Goal: Task Accomplishment & Management: Complete application form

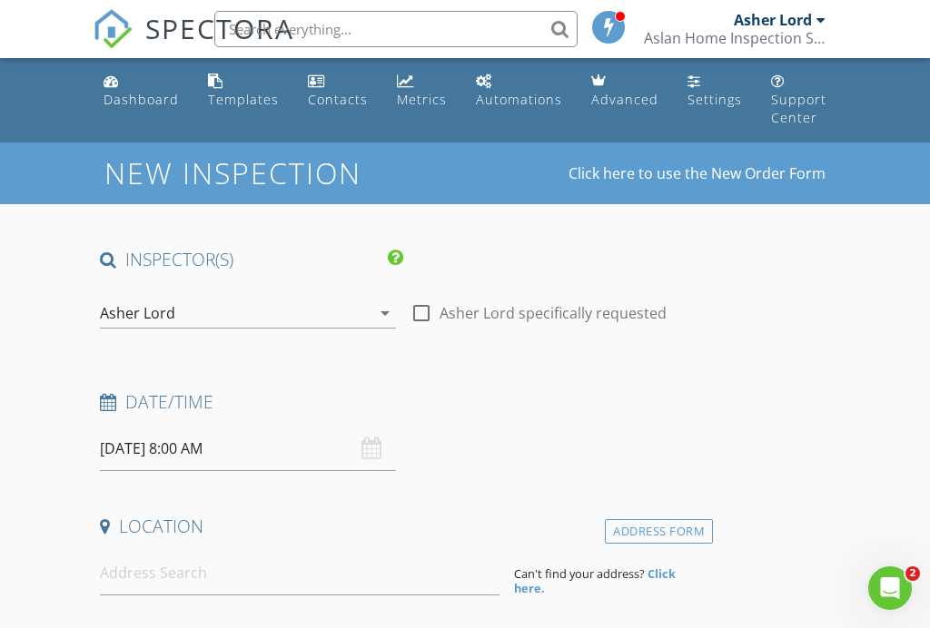
click at [141, 453] on input "[DATE] 8:00 AM" at bounding box center [247, 449] width 295 height 44
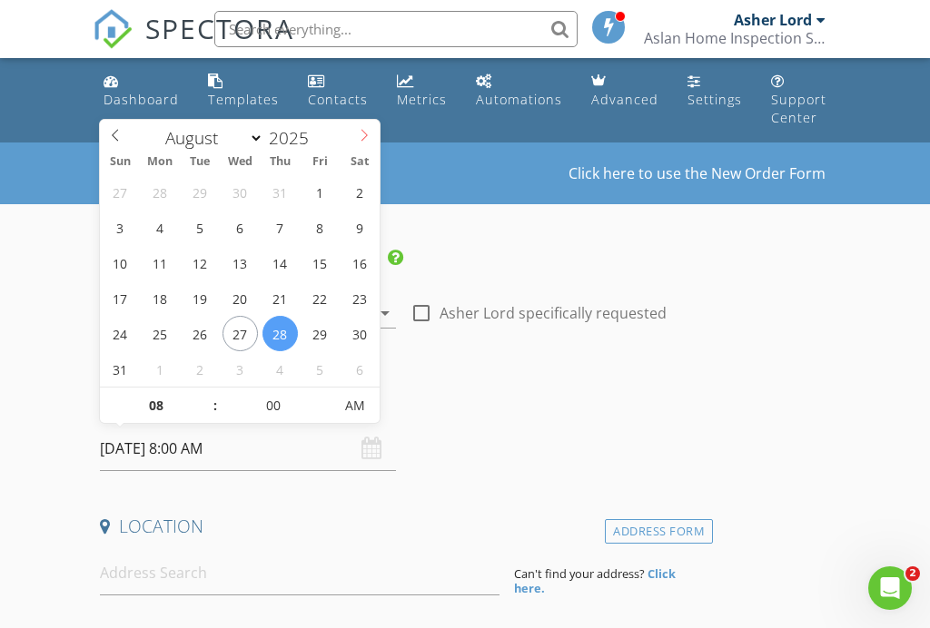
select select "8"
click at [363, 135] on icon at bounding box center [364, 135] width 13 height 13
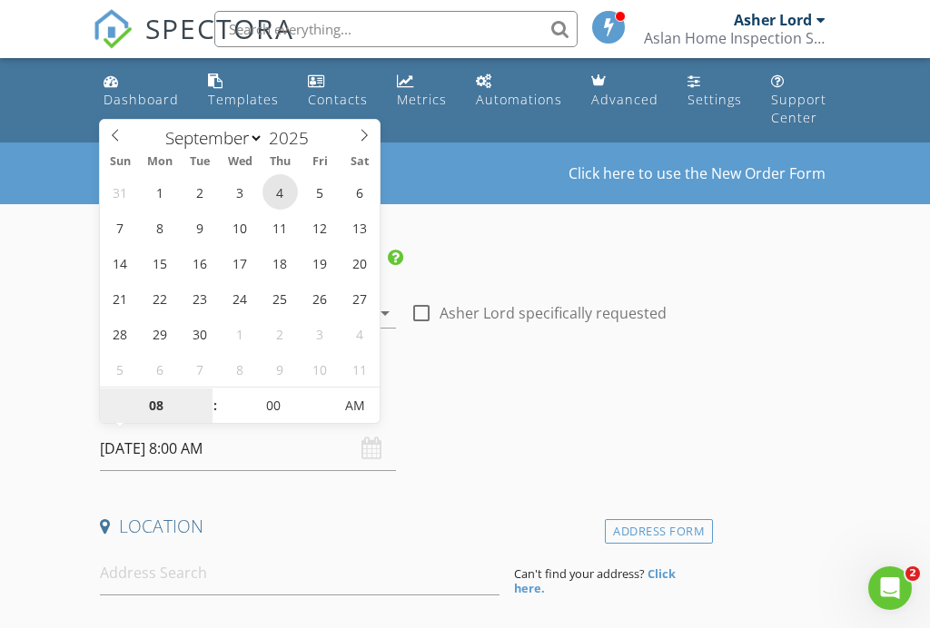
type input "[DATE] 8:00 AM"
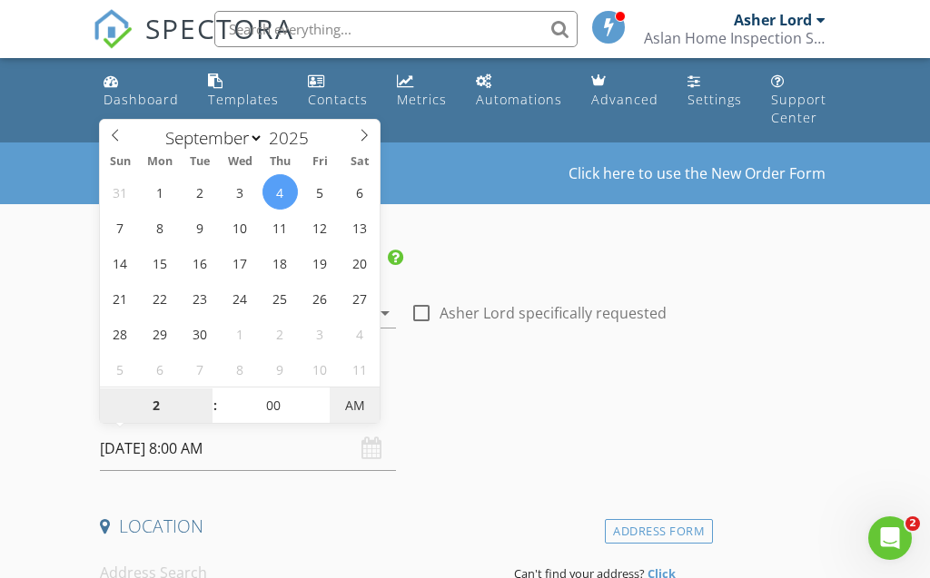
type input "02"
type input "[DATE] 2:00 PM"
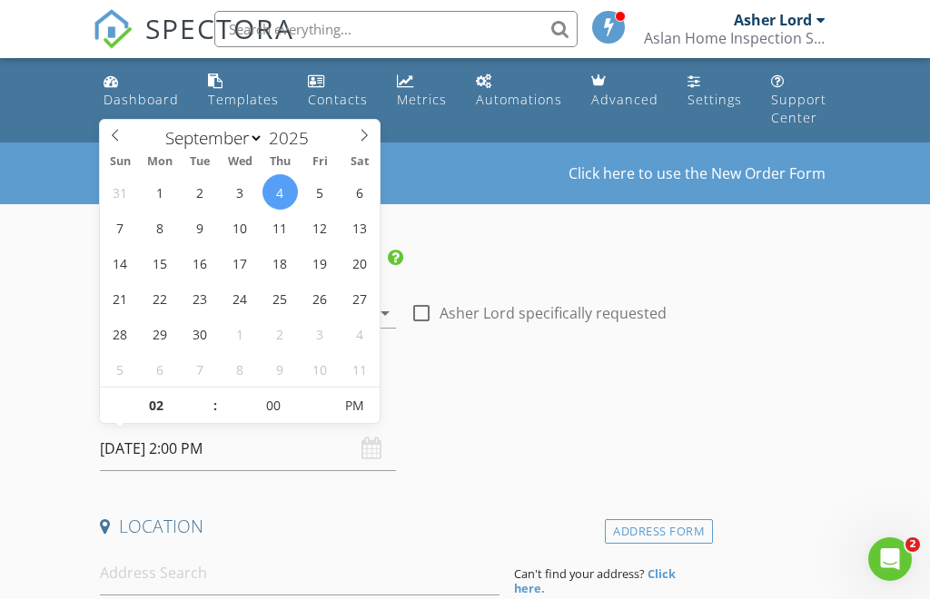
click at [298, 523] on h4 "Location" at bounding box center [403, 527] width 606 height 24
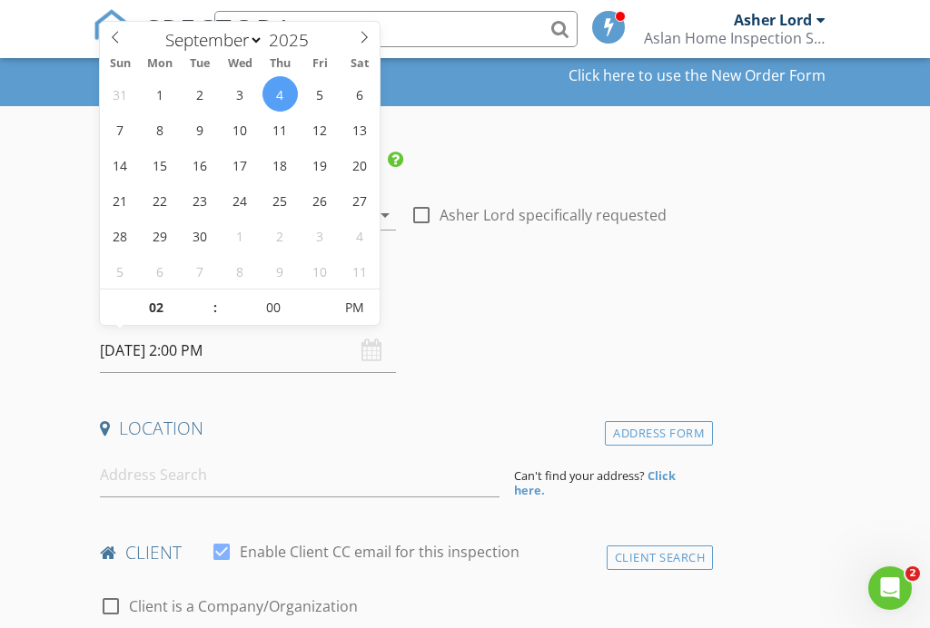
scroll to position [99, 0]
click at [246, 476] on input at bounding box center [299, 474] width 399 height 44
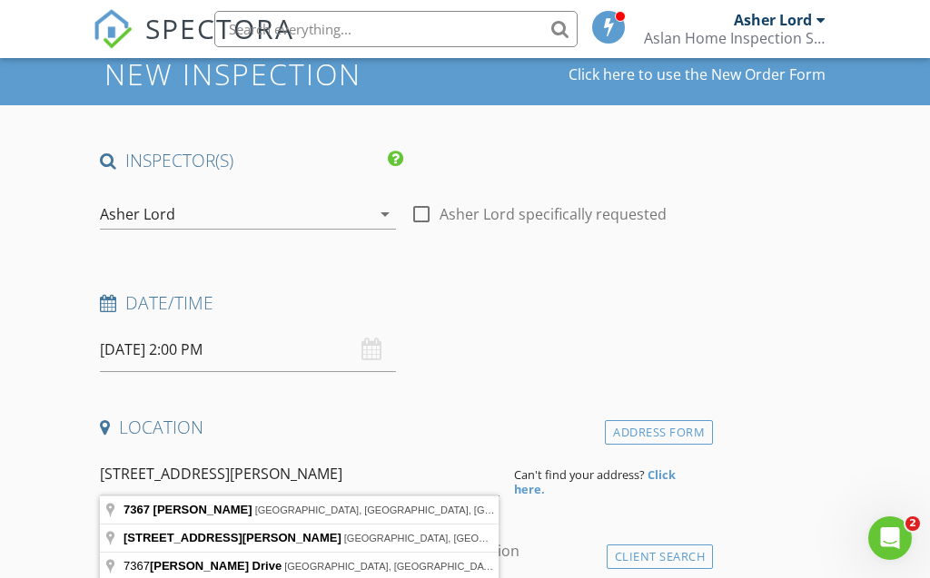
type input "7367 Celata Lane, San Diego, CA, USA"
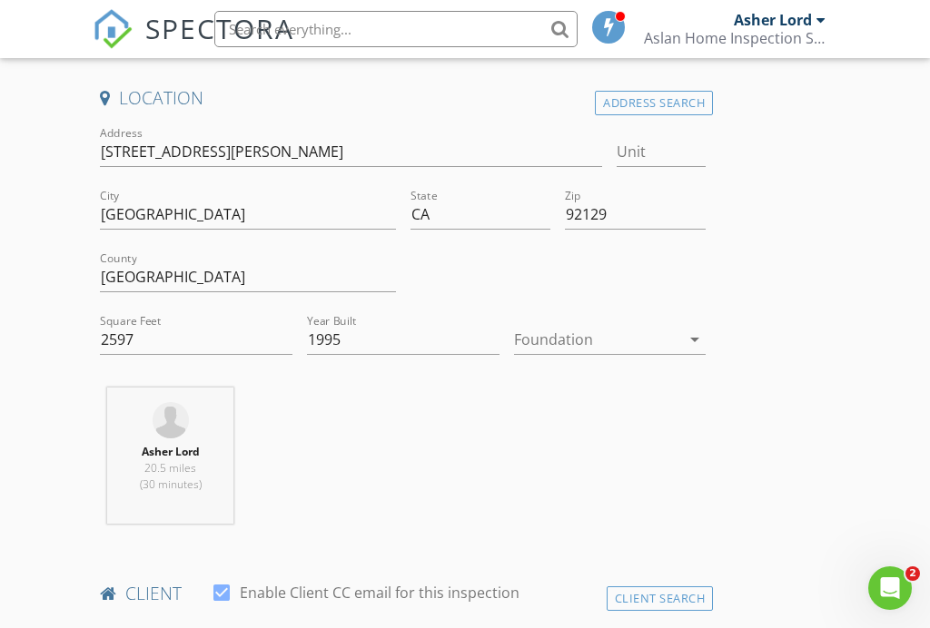
scroll to position [431, 0]
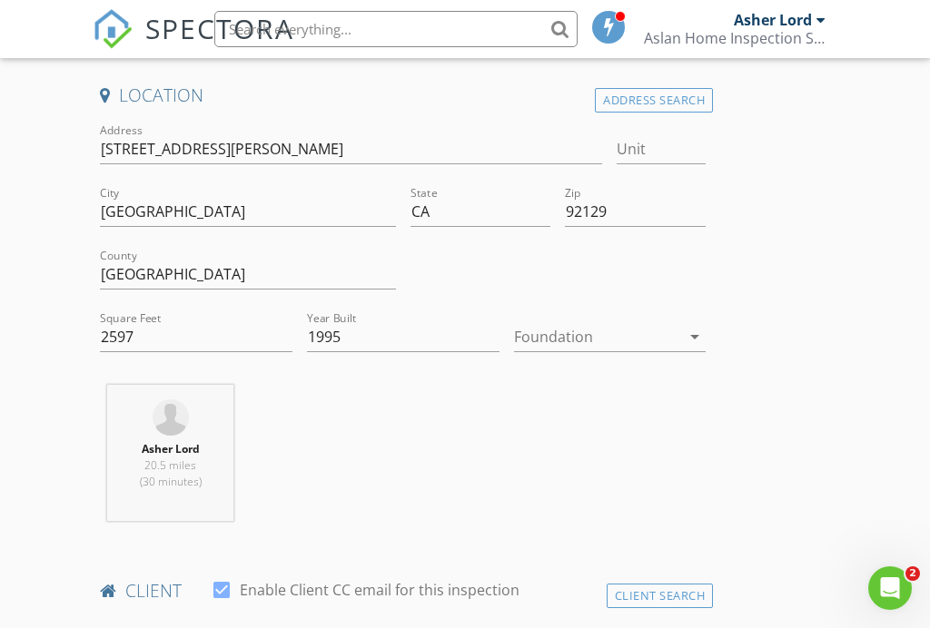
click at [686, 340] on icon "arrow_drop_down" at bounding box center [695, 337] width 22 height 22
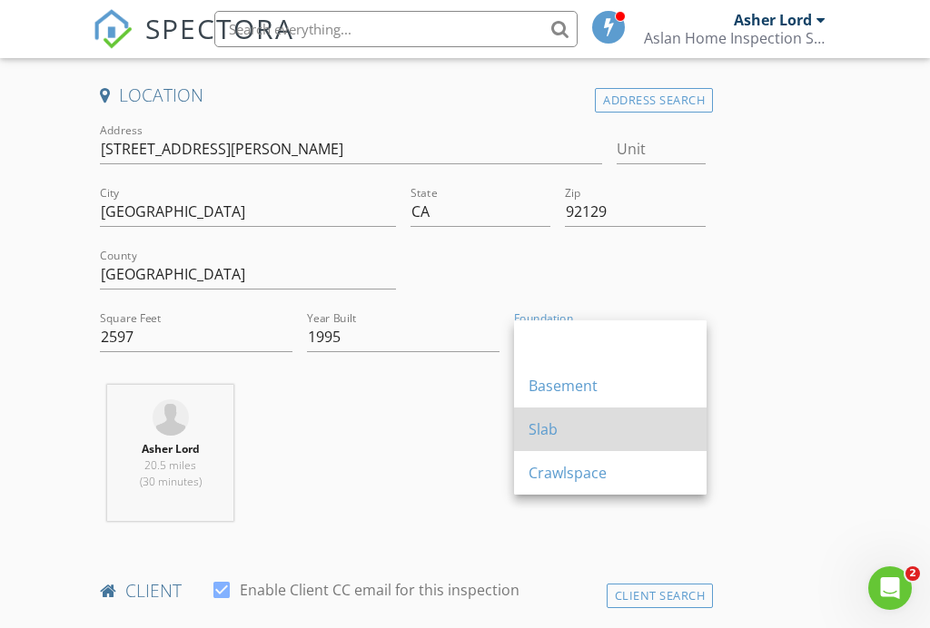
click at [655, 437] on div "Slab" at bounding box center [609, 430] width 163 height 22
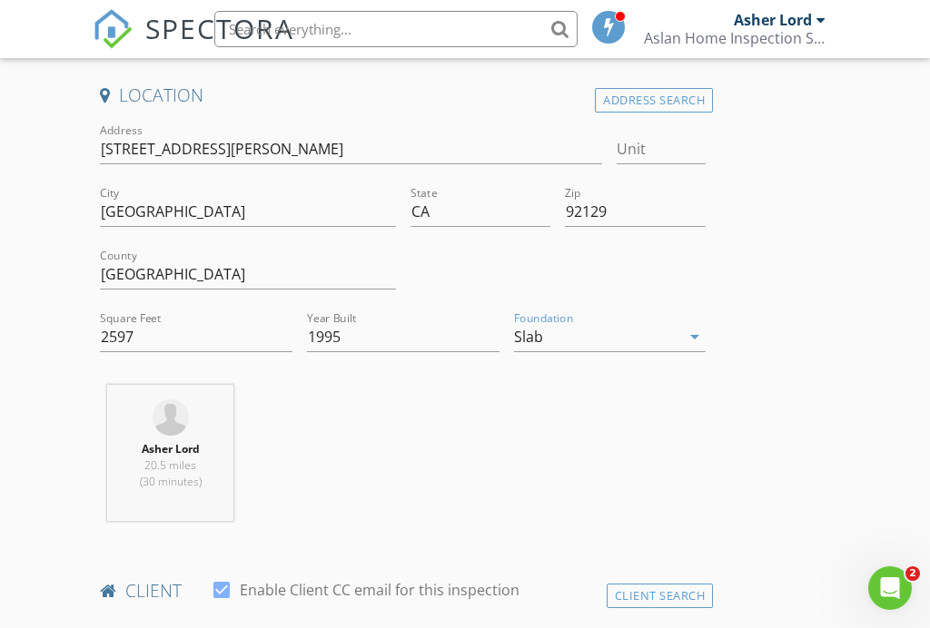
click at [644, 440] on div "Asher Lord 20.5 miles (30 minutes)" at bounding box center [403, 460] width 620 height 151
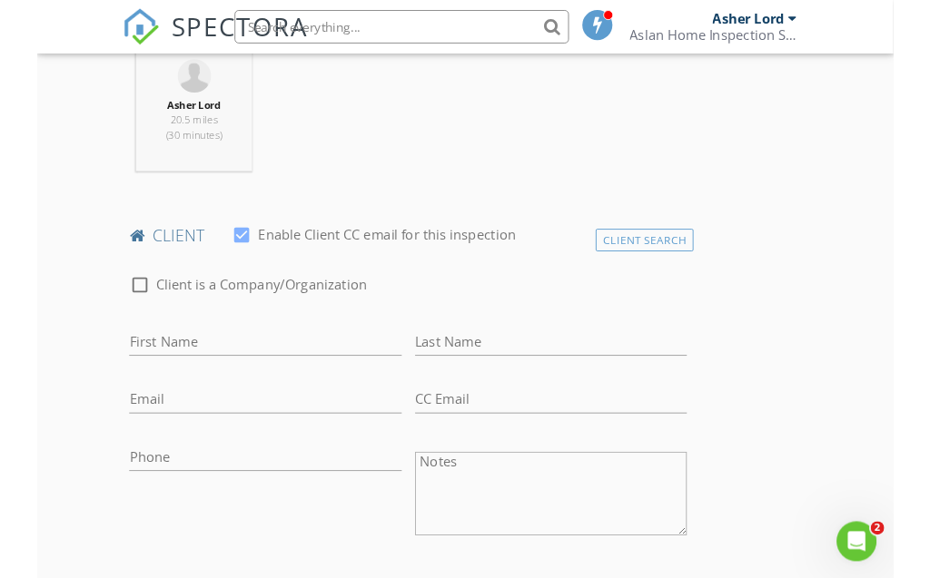
scroll to position [809, 0]
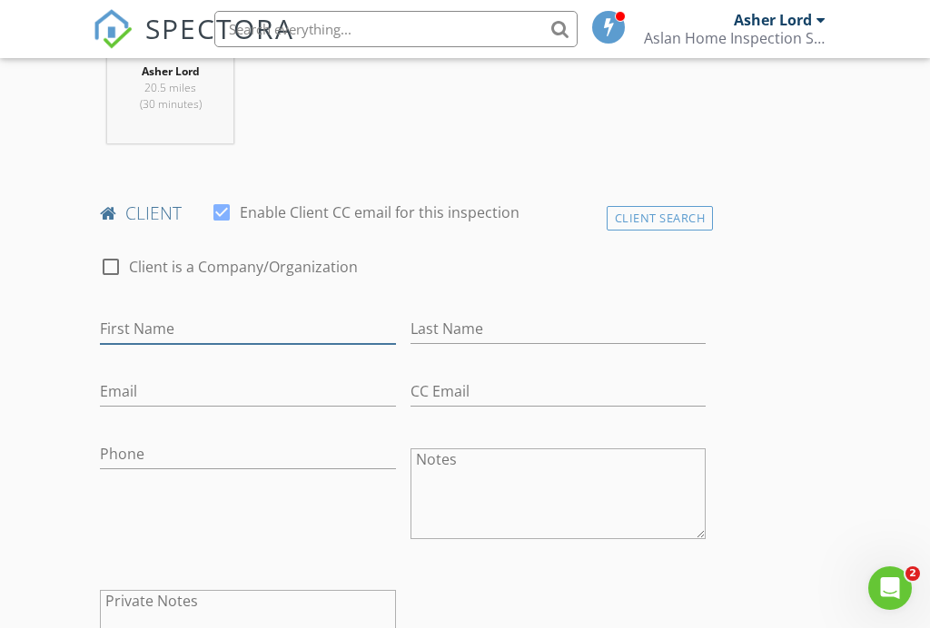
click at [169, 317] on input "First Name" at bounding box center [247, 329] width 295 height 30
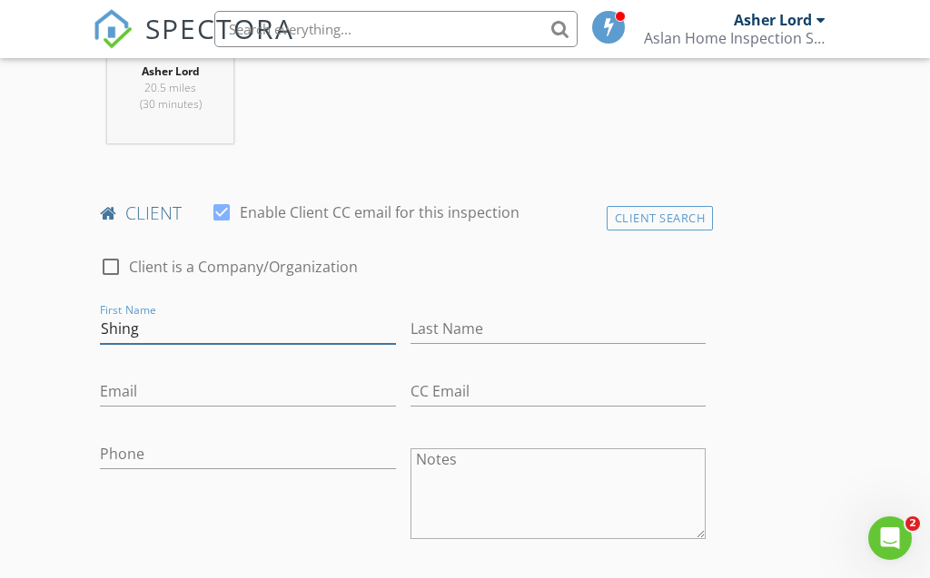
type input "Shing"
click at [534, 323] on input "Last Name" at bounding box center [557, 329] width 295 height 30
type input "Shing"
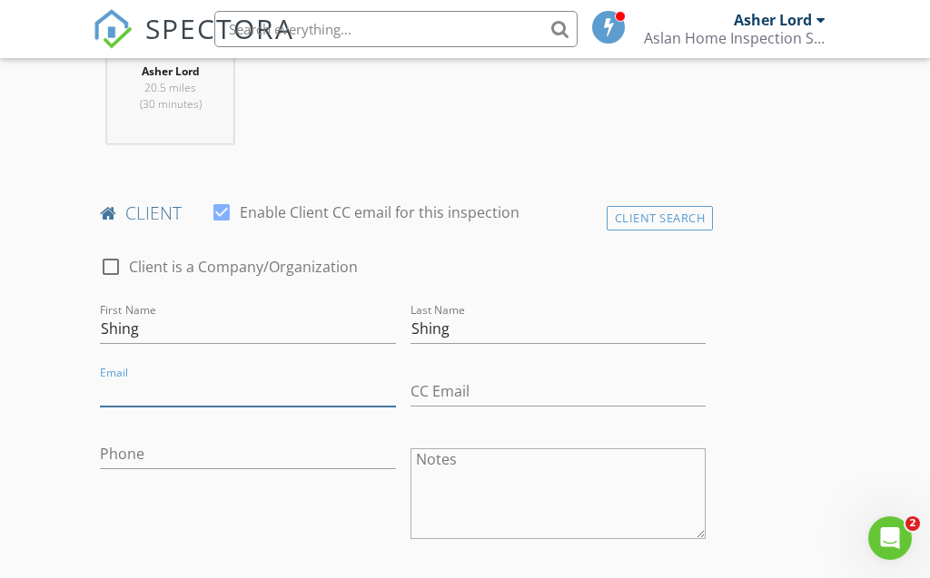
click at [222, 389] on input "Email" at bounding box center [247, 392] width 295 height 30
type input "h"
type input "[EMAIL_ADDRESS][DOMAIN_NAME]"
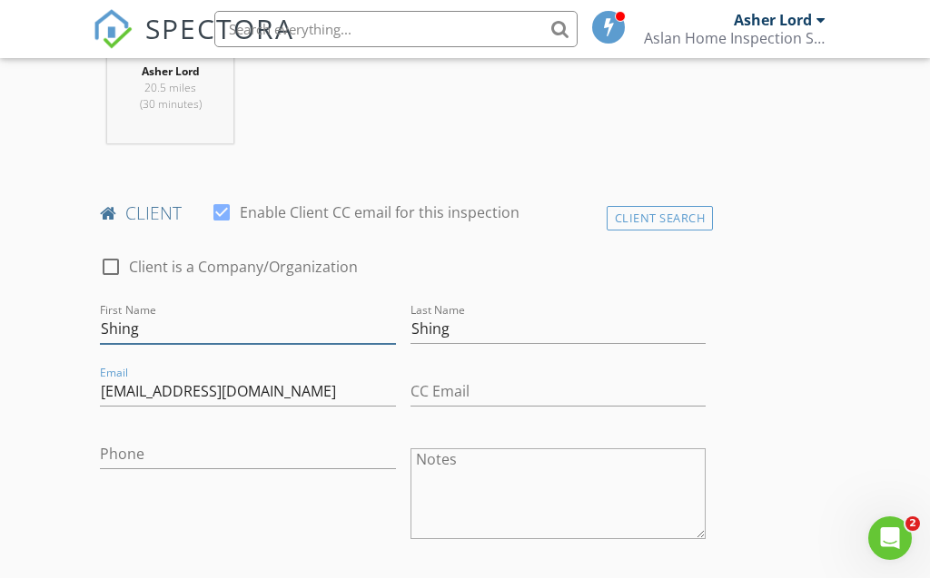
click at [195, 333] on input "Shing" at bounding box center [247, 329] width 295 height 30
type input "[PERSON_NAME]"
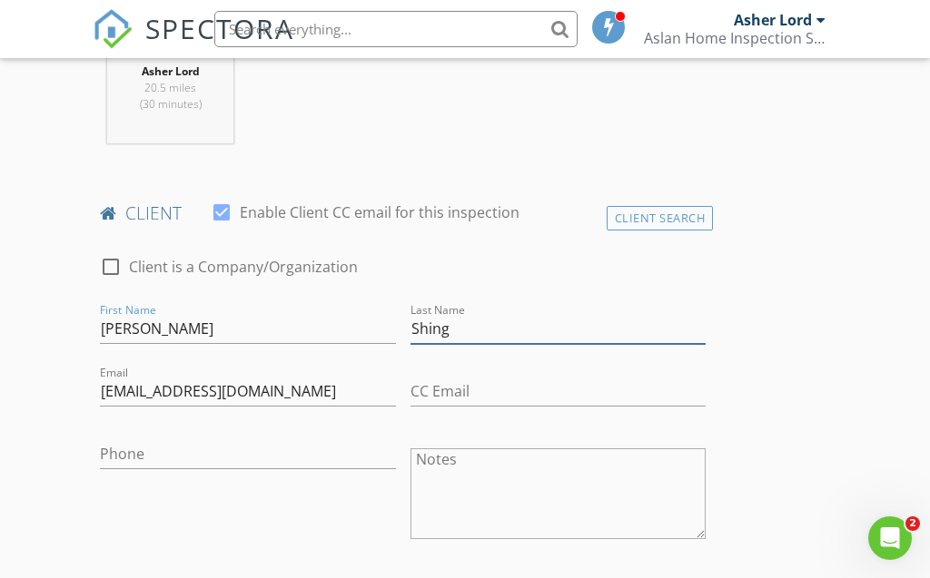
click at [504, 331] on input "Shing" at bounding box center [557, 329] width 295 height 30
type input "S"
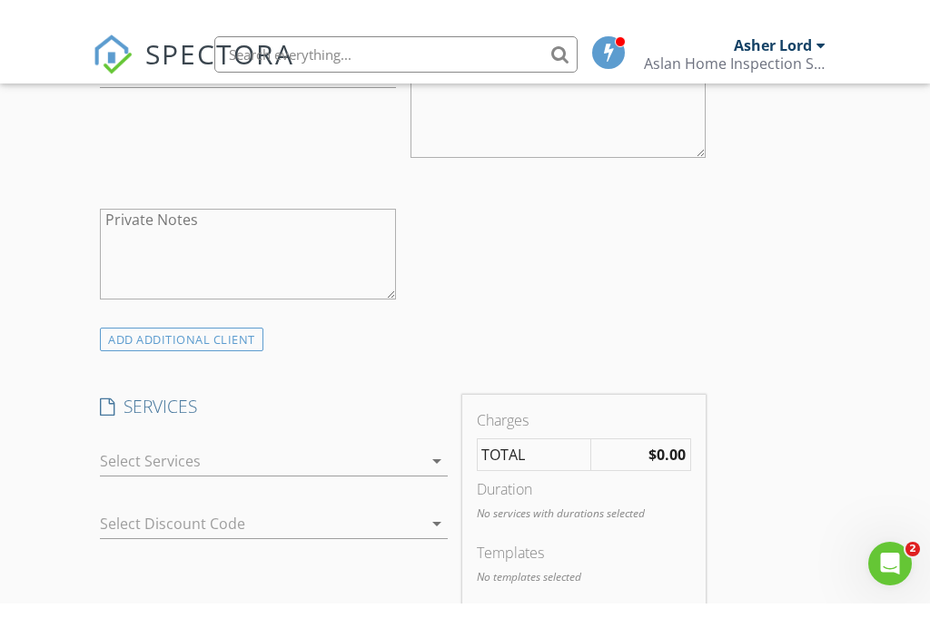
scroll to position [1217, 0]
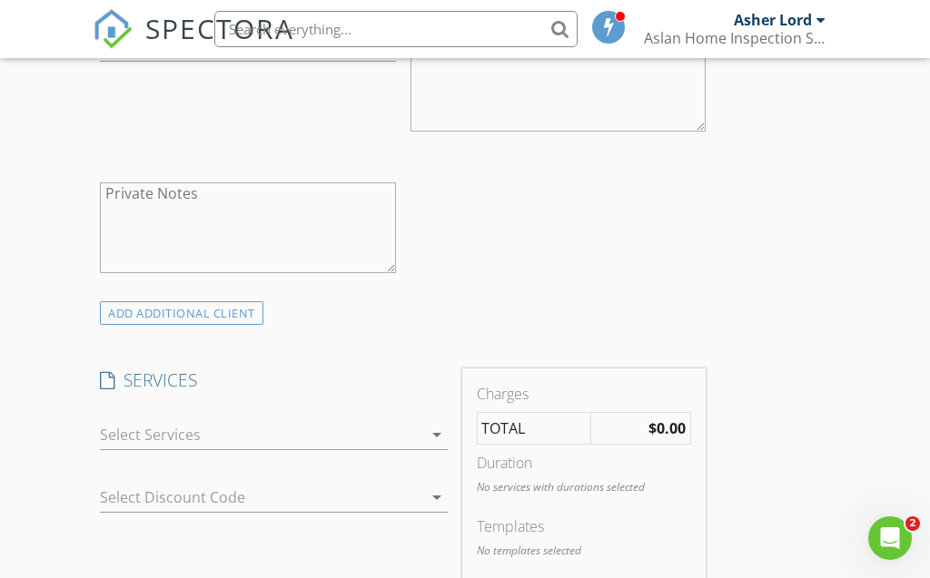
type input "Hwu"
click at [430, 436] on icon "arrow_drop_down" at bounding box center [437, 435] width 22 height 22
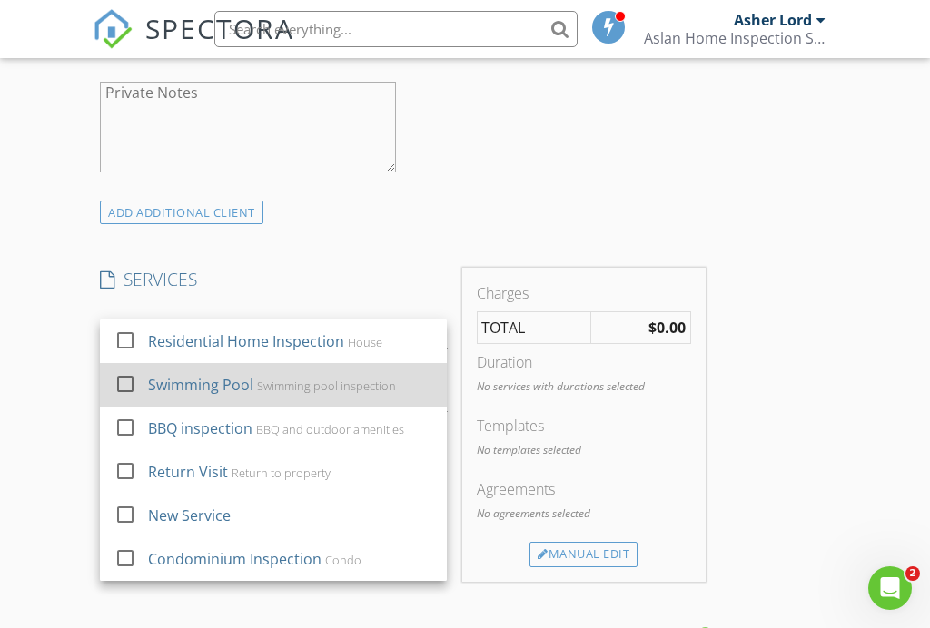
scroll to position [1318, 0]
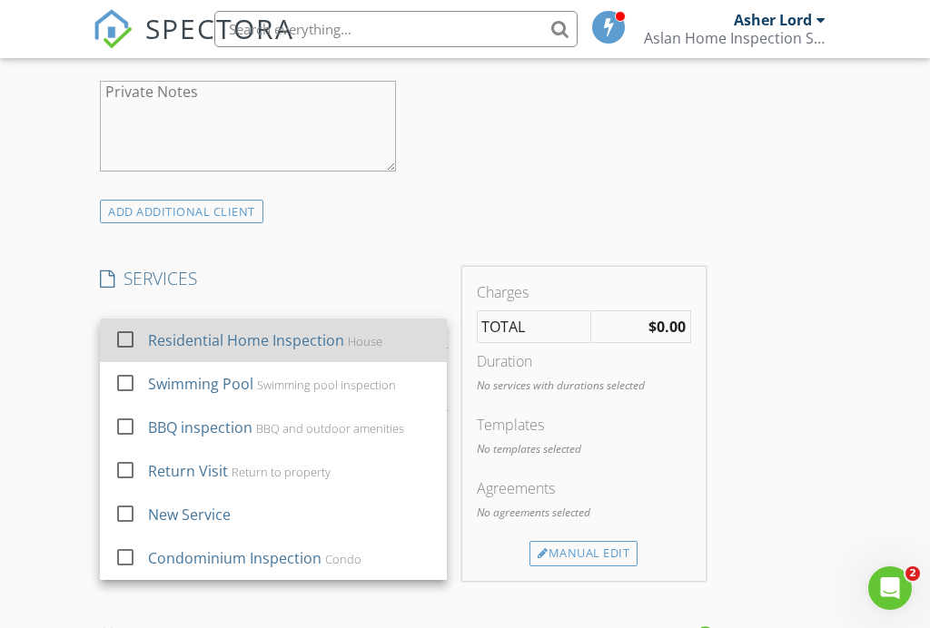
click at [386, 334] on div "Residential Home Inspection House" at bounding box center [291, 340] width 284 height 36
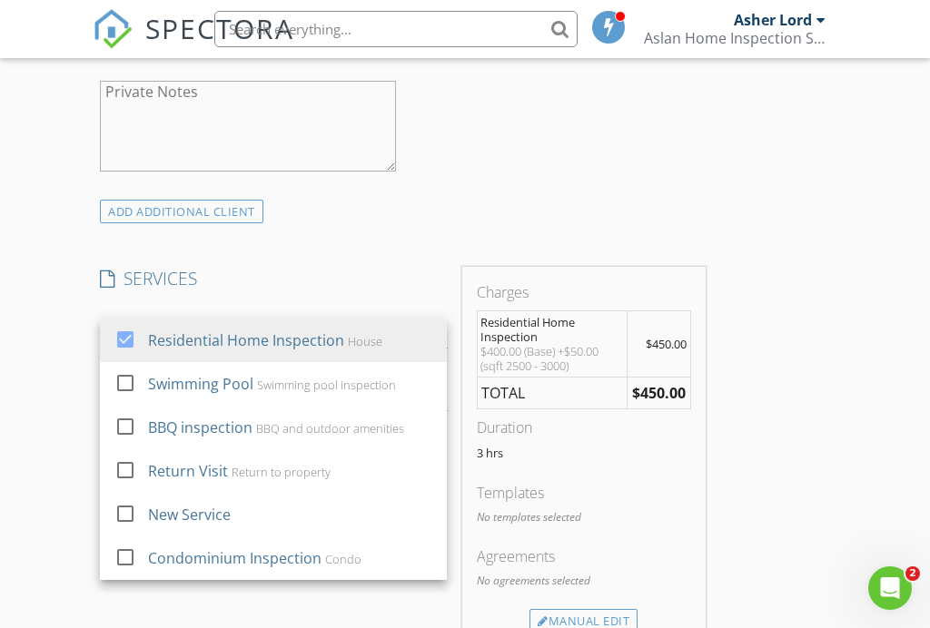
click at [835, 408] on div "INSPECTOR(S) check_box Asher Lord PRIMARY Asher Lord arrow_drop_down check_box_…" at bounding box center [465, 452] width 744 height 3044
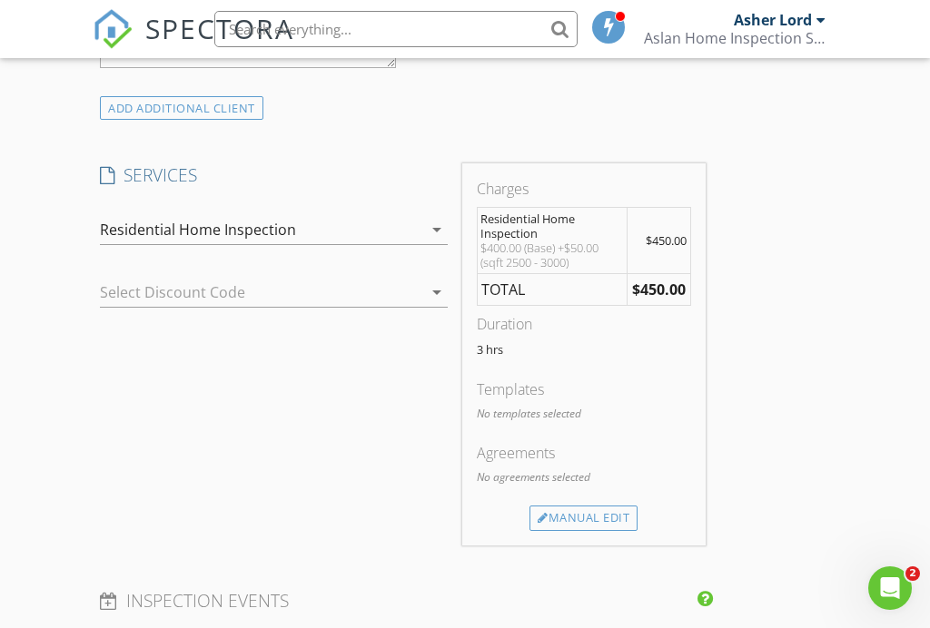
scroll to position [1425, 0]
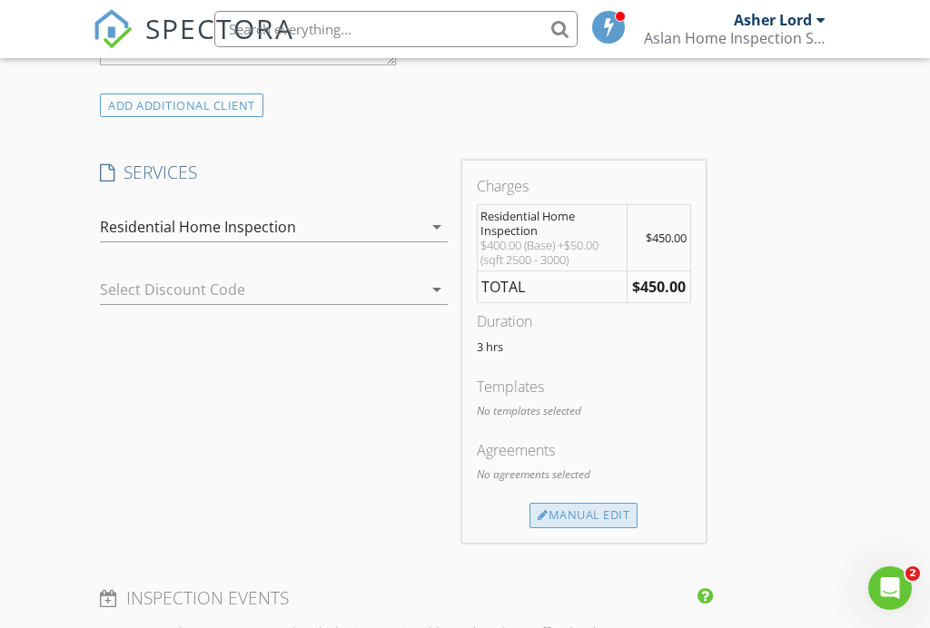
click at [557, 510] on div "Manual Edit" at bounding box center [583, 515] width 108 height 25
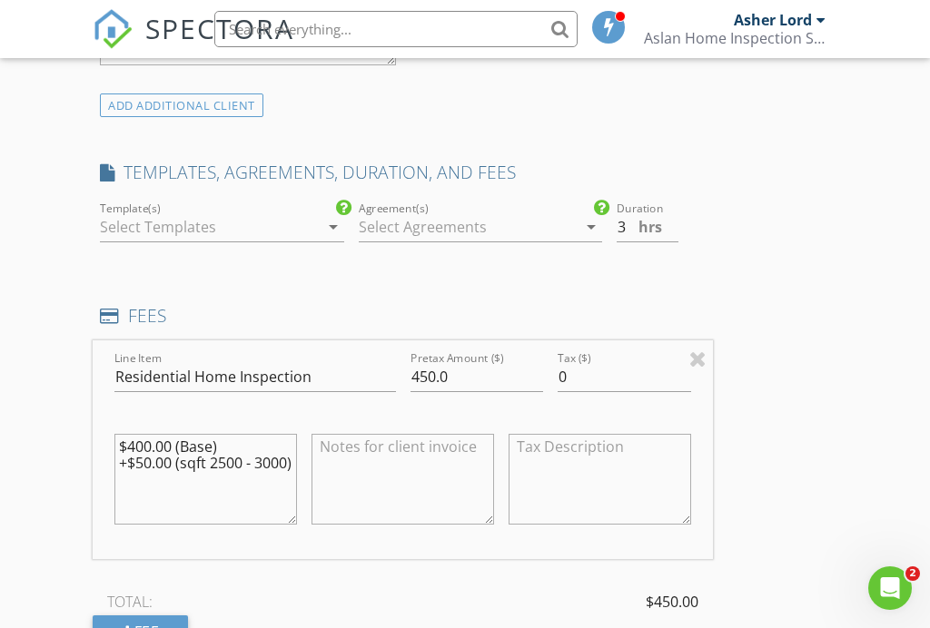
click at [327, 219] on icon "arrow_drop_down" at bounding box center [333, 227] width 22 height 22
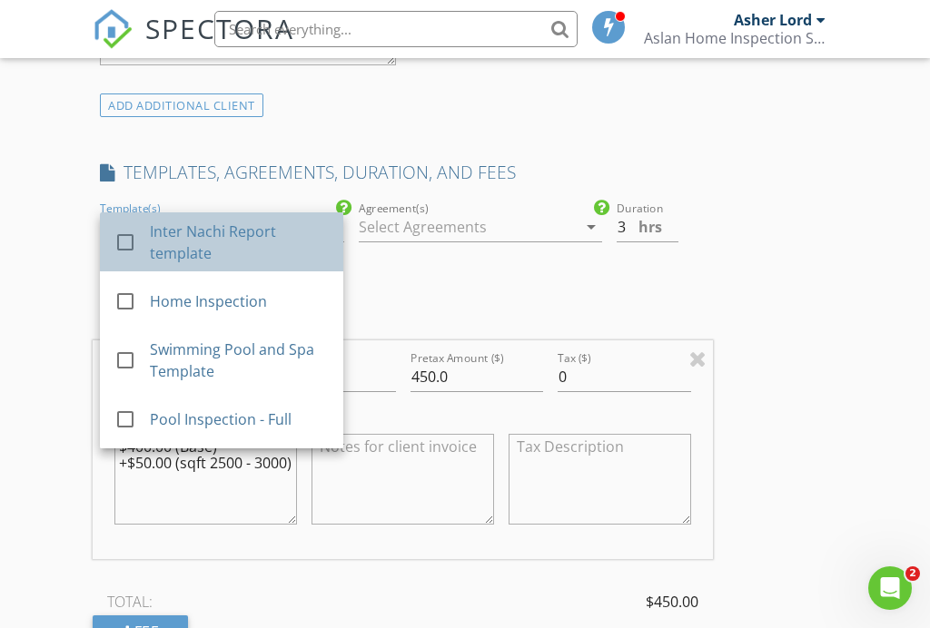
click at [308, 232] on div "Inter Nachi Report template" at bounding box center [240, 242] width 179 height 44
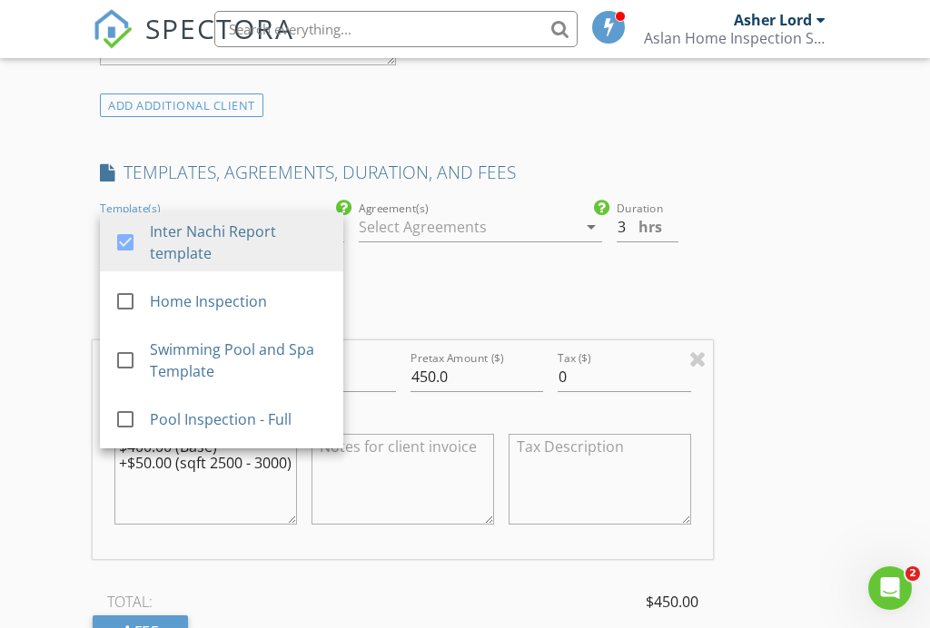
click at [413, 233] on div at bounding box center [468, 226] width 218 height 29
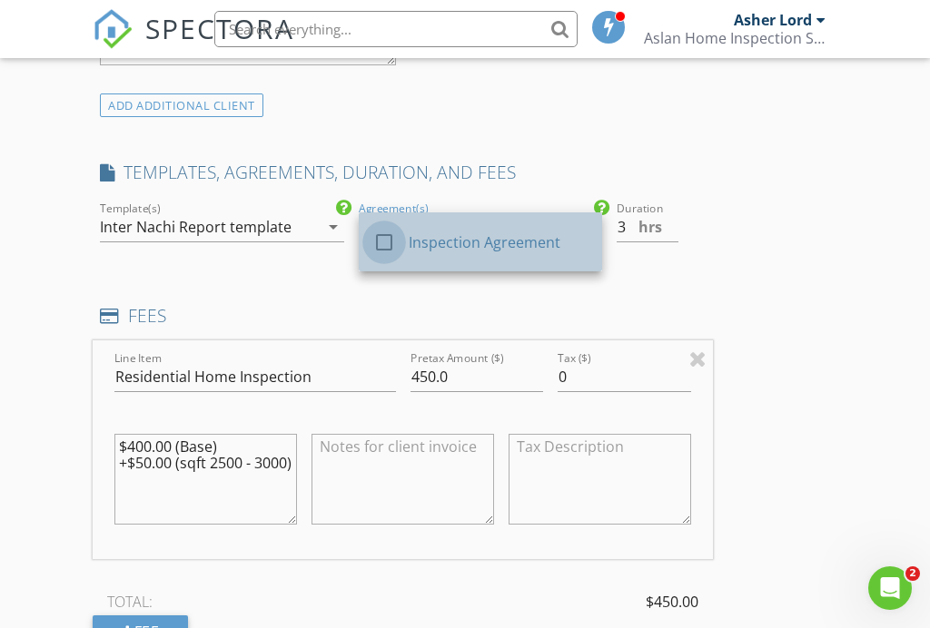
click at [392, 241] on div at bounding box center [384, 242] width 31 height 31
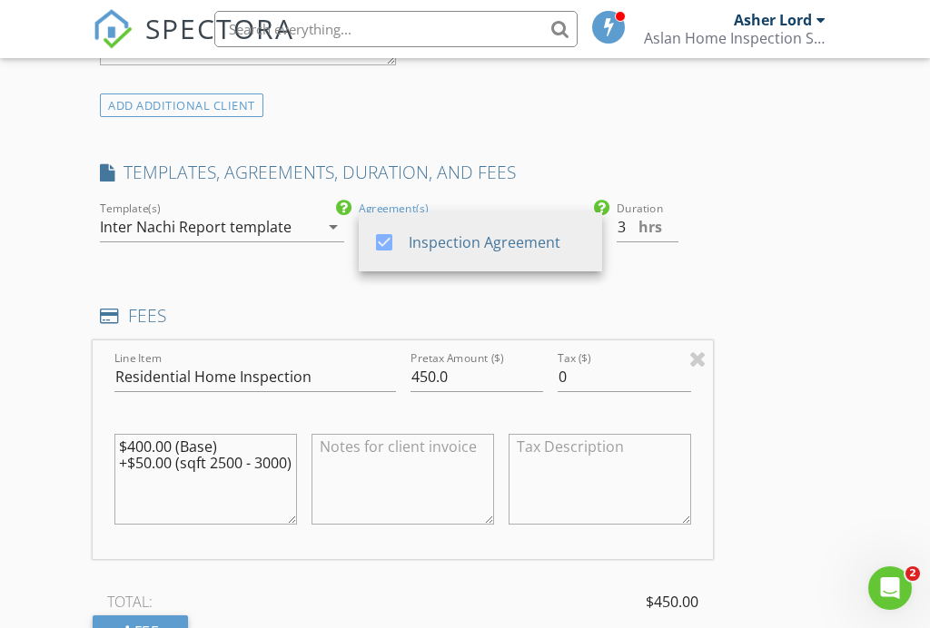
click at [354, 266] on div "INSPECTOR(S) check_box Asher Lord PRIMARY Asher Lord arrow_drop_down check_box_…" at bounding box center [403, 357] width 620 height 3069
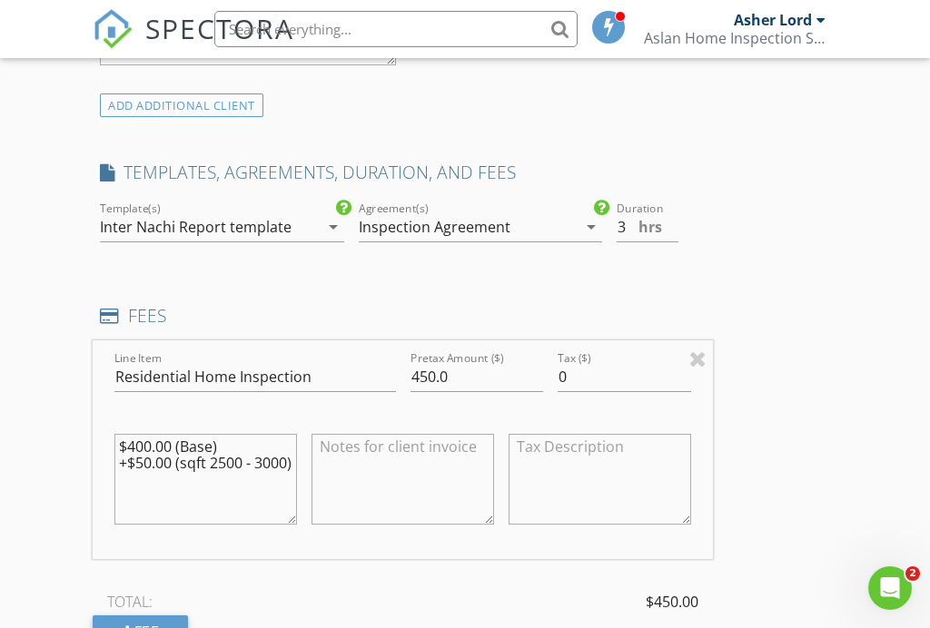
click at [303, 300] on div "INSPECTOR(S) check_box Asher Lord PRIMARY Asher Lord arrow_drop_down check_box_…" at bounding box center [403, 357] width 620 height 3069
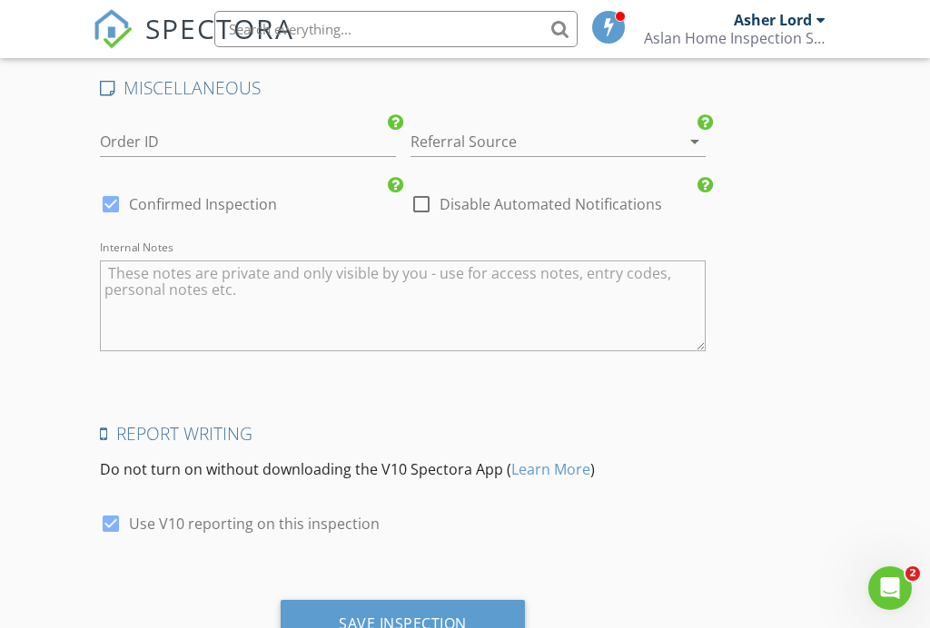
scroll to position [2829, 0]
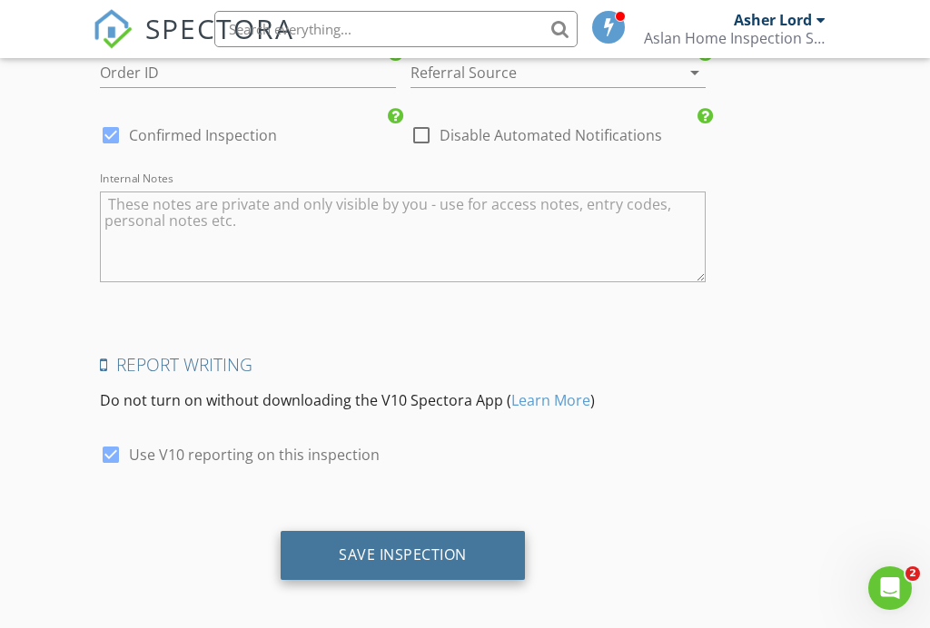
click at [360, 531] on div "Save Inspection" at bounding box center [403, 555] width 244 height 49
